Goal: Information Seeking & Learning: Check status

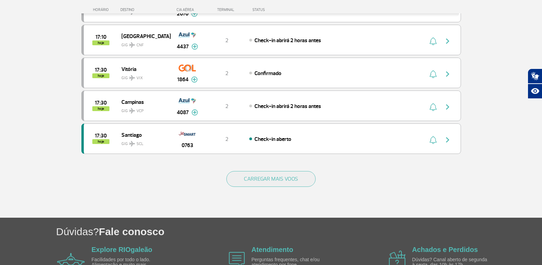
scroll to position [616, 0]
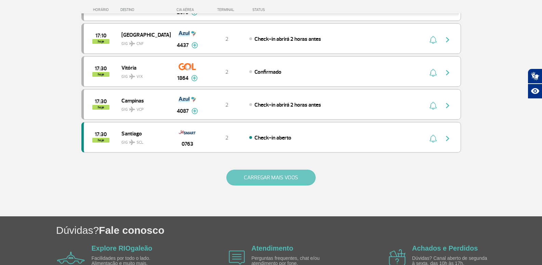
click at [293, 181] on button "CARREGAR MAIS VOOS" at bounding box center [271, 177] width 89 height 16
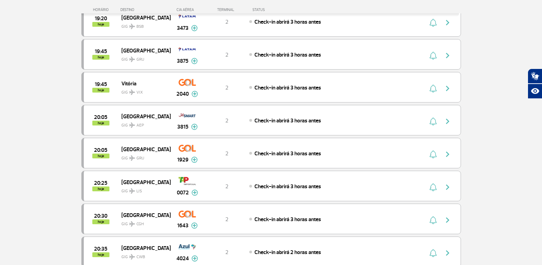
scroll to position [1232, 0]
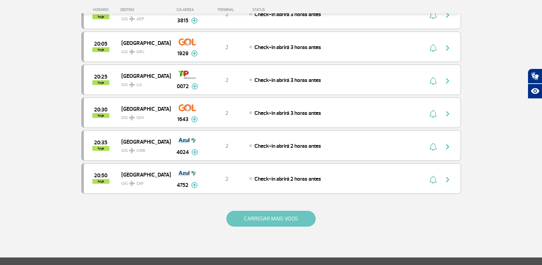
click at [296, 215] on button "CARREGAR MAIS VOOS" at bounding box center [271, 218] width 89 height 16
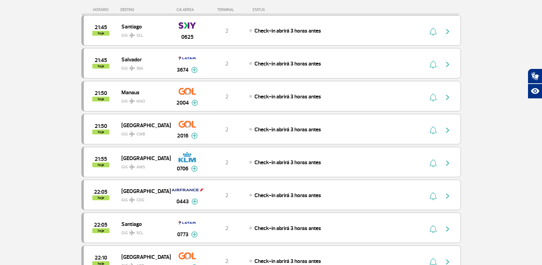
scroll to position [1889, 0]
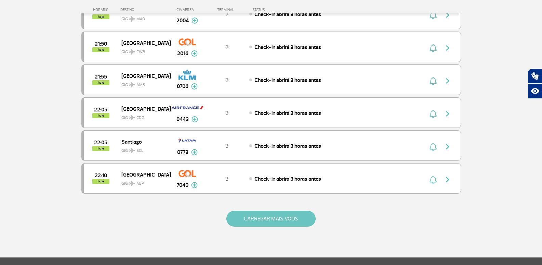
click at [290, 217] on button "CARREGAR MAIS VOOS" at bounding box center [271, 218] width 89 height 16
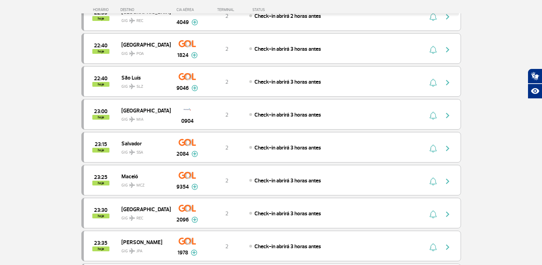
scroll to position [2300, 0]
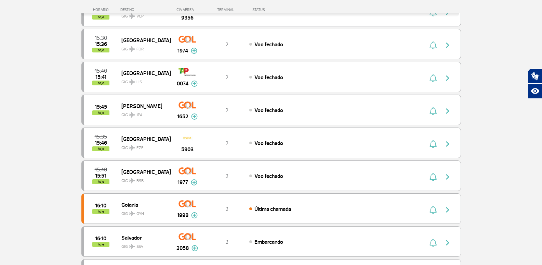
scroll to position [82, 0]
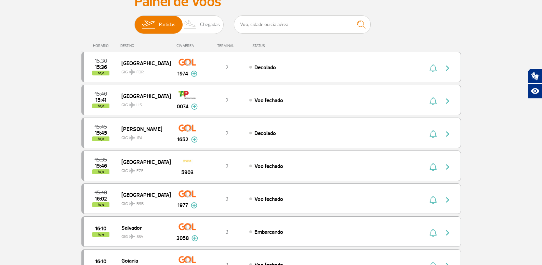
scroll to position [82, 0]
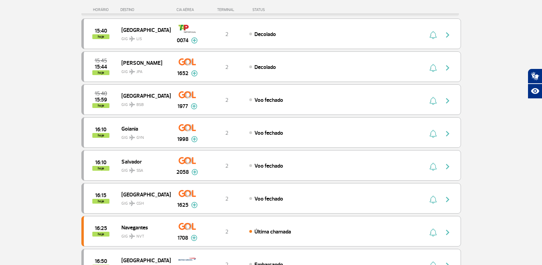
scroll to position [82, 0]
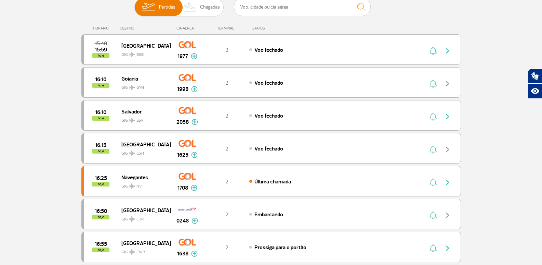
scroll to position [82, 0]
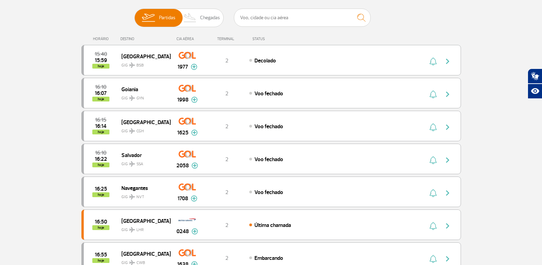
scroll to position [82, 0]
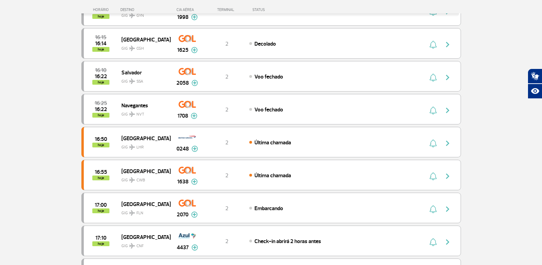
scroll to position [82, 0]
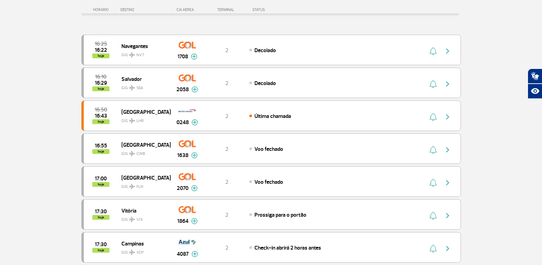
scroll to position [82, 0]
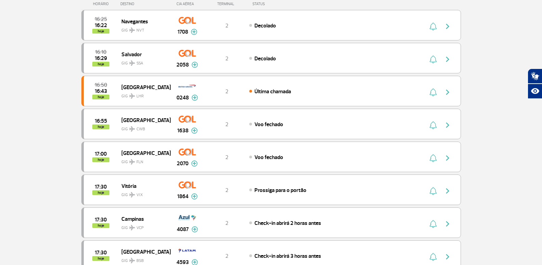
scroll to position [82, 0]
